Goal: Complete application form: Fill out and submit a form for a specific purpose

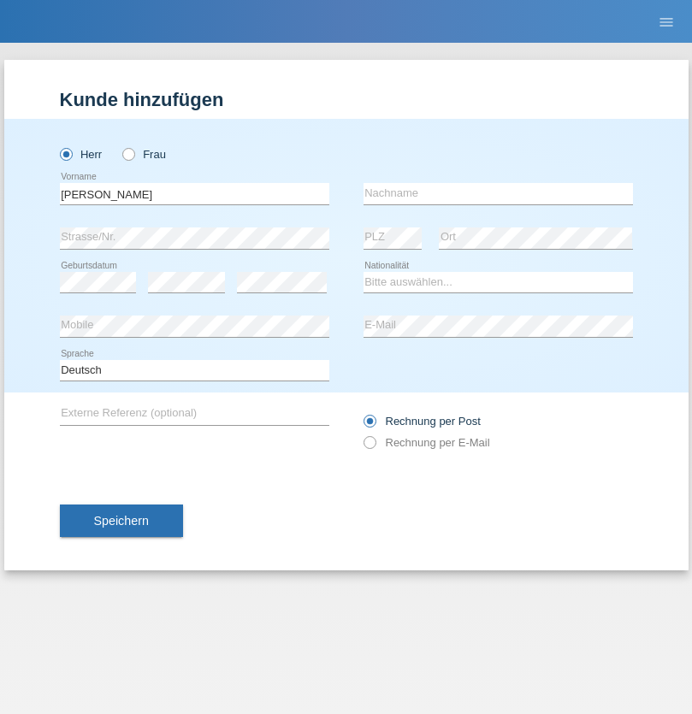
type input "[PERSON_NAME]"
click at [498, 193] on input "text" at bounding box center [497, 193] width 269 height 21
type input "Rezouani"
select select "DZ"
select select "C"
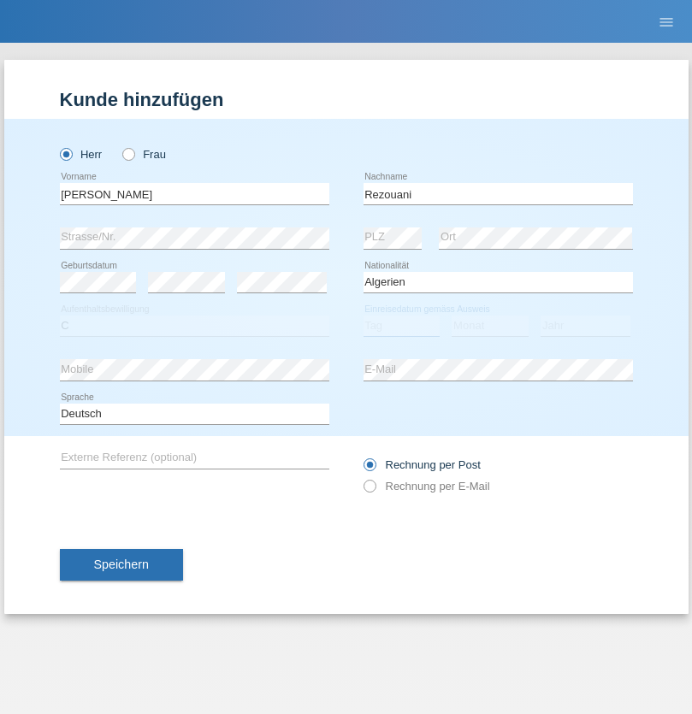
select select "12"
select select "06"
select select "2020"
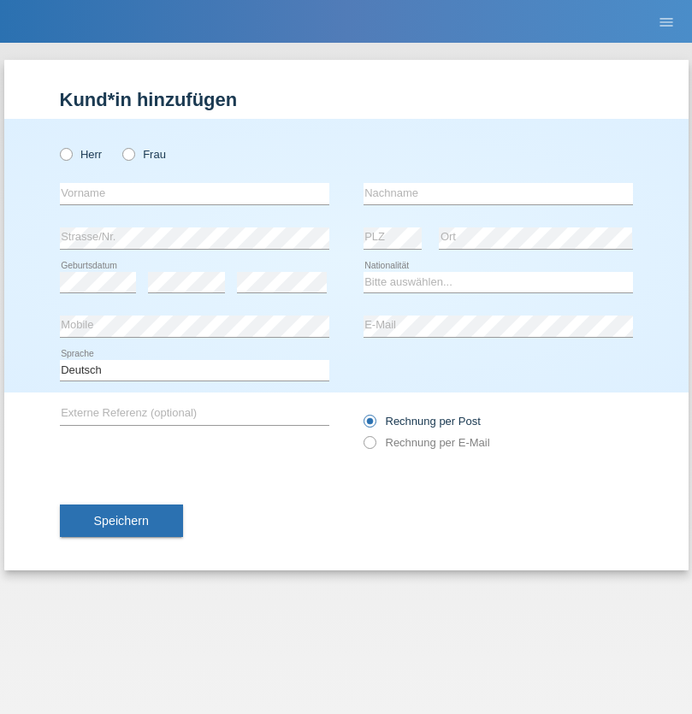
radio input "true"
click at [194, 193] on input "text" at bounding box center [194, 193] width 269 height 21
type input "Stokic"
click at [498, 193] on input "text" at bounding box center [497, 193] width 269 height 21
type input "Strahinja"
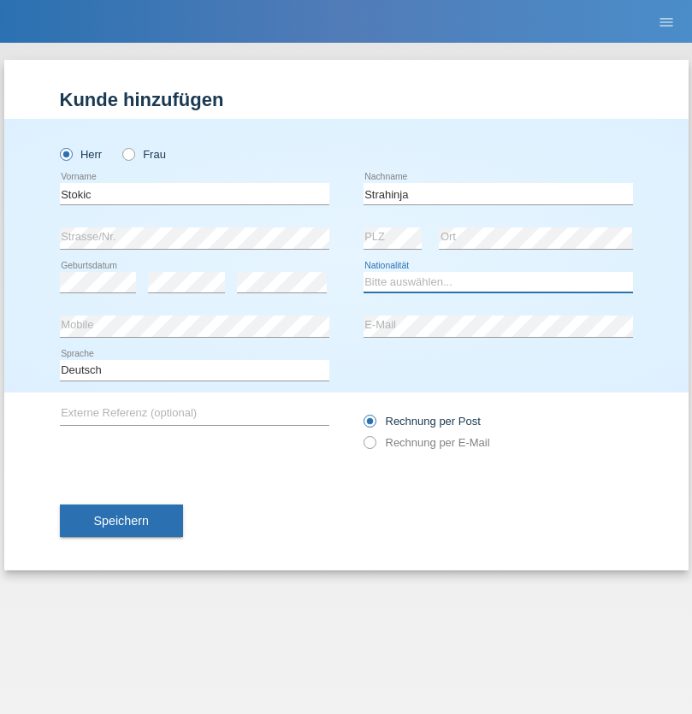
select select "CH"
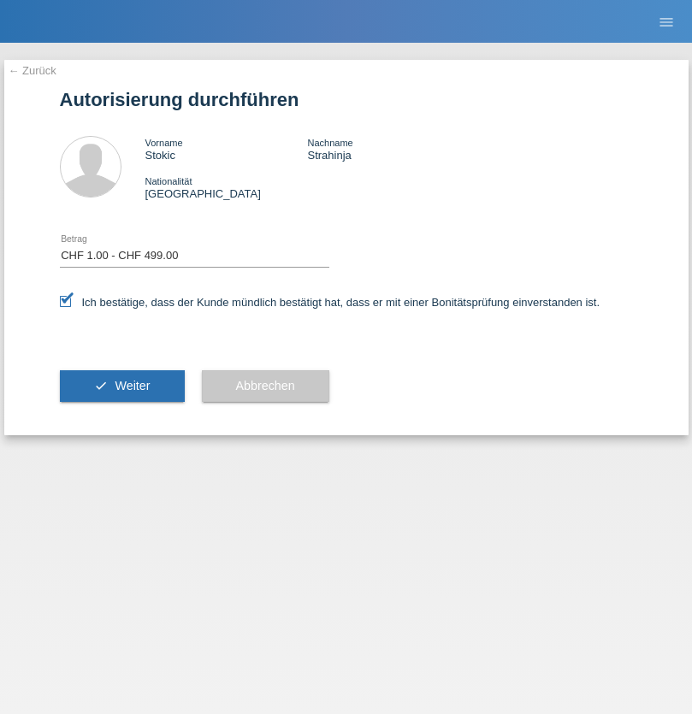
select select "1"
click at [121, 386] on span "Weiter" at bounding box center [132, 386] width 35 height 14
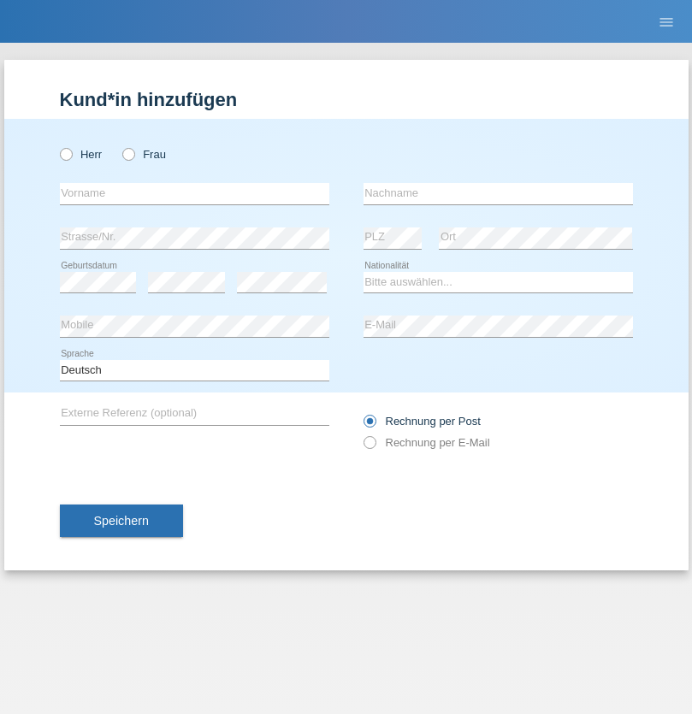
radio input "true"
click at [194, 193] on input "text" at bounding box center [194, 193] width 269 height 21
type input "Nemanja"
click at [498, 193] on input "text" at bounding box center [497, 193] width 269 height 21
type input "Stankovic"
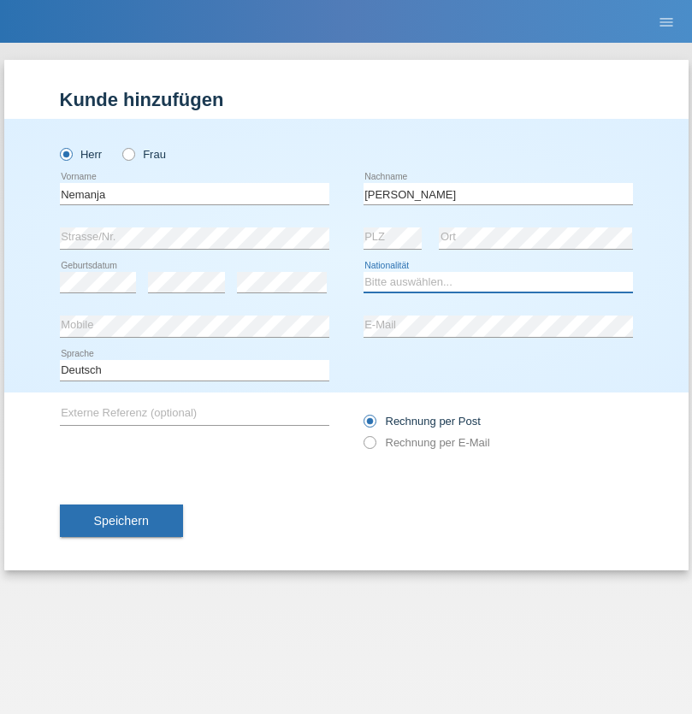
select select "IT"
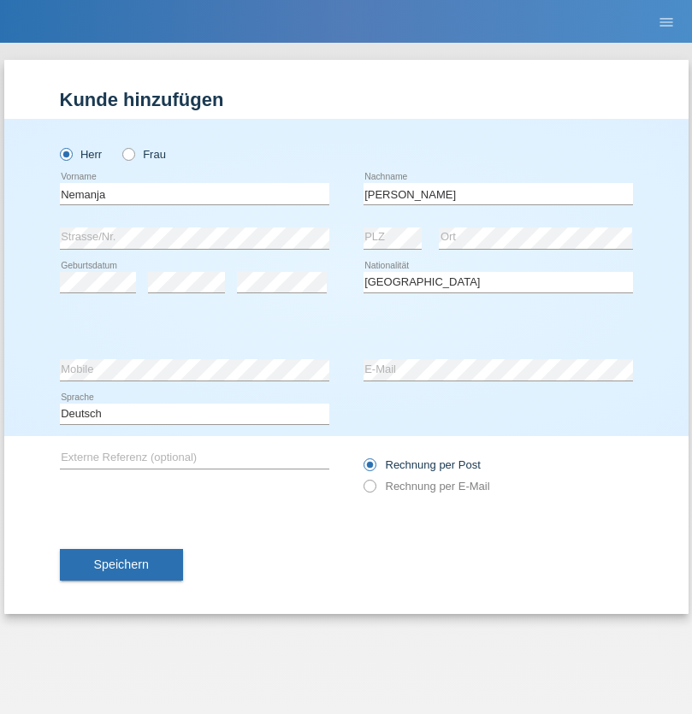
select select "C"
select select "26"
select select "08"
select select "2017"
